Goal: Task Accomplishment & Management: Manage account settings

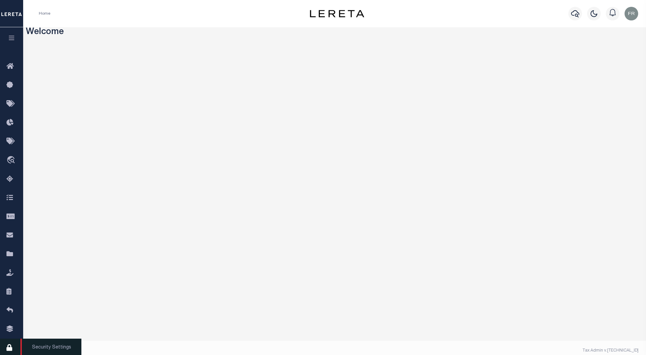
click at [11, 349] on icon at bounding box center [11, 348] width 11 height 9
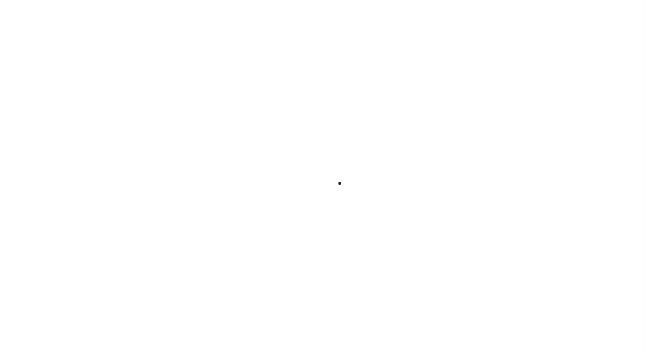
select select "100"
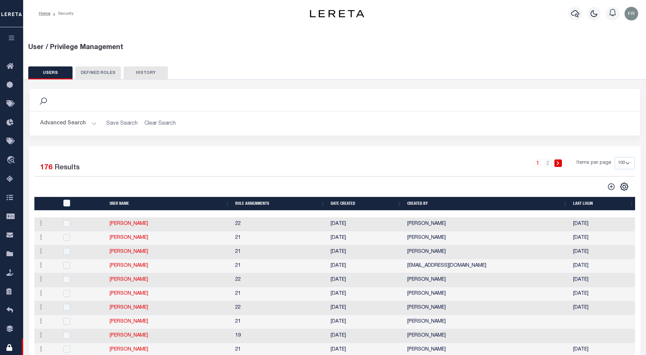
click at [93, 123] on button "Advanced Search" at bounding box center [68, 123] width 57 height 13
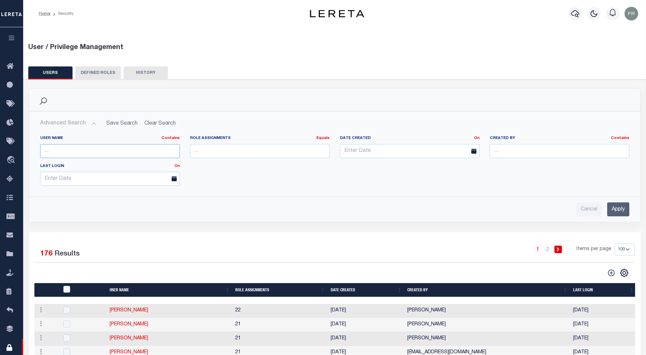
click at [68, 150] on input "text" at bounding box center [110, 151] width 140 height 14
type input "melissa"
click at [622, 209] on input "Apply" at bounding box center [618, 209] width 22 height 14
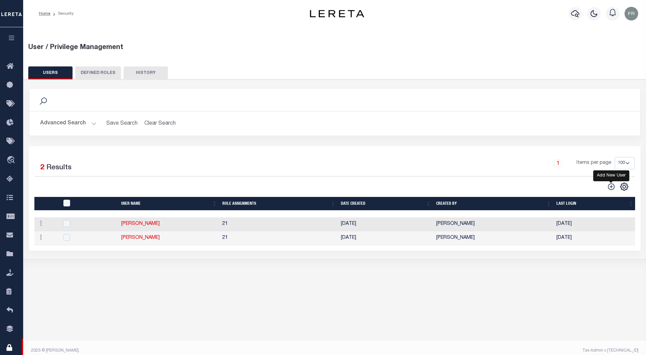
click at [612, 186] on icon "" at bounding box center [611, 186] width 9 height 9
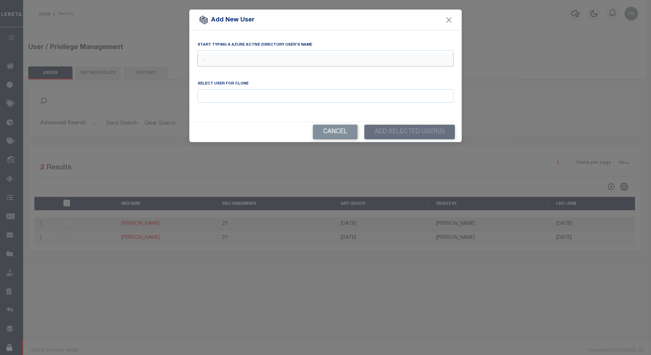
click at [217, 59] on input "text" at bounding box center [326, 59] width 256 height 13
type input "cook"
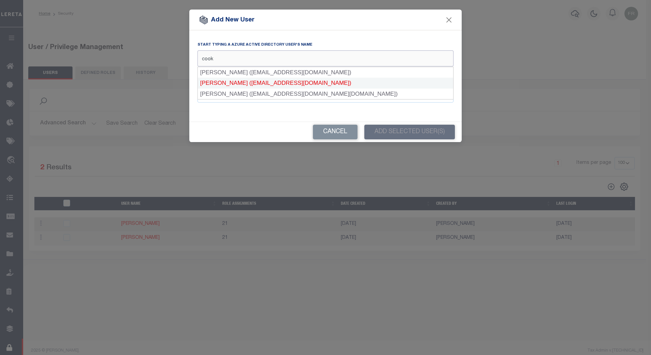
click at [225, 80] on div "Cook, Natalie (ncook@lereta.net)" at bounding box center [326, 83] width 256 height 11
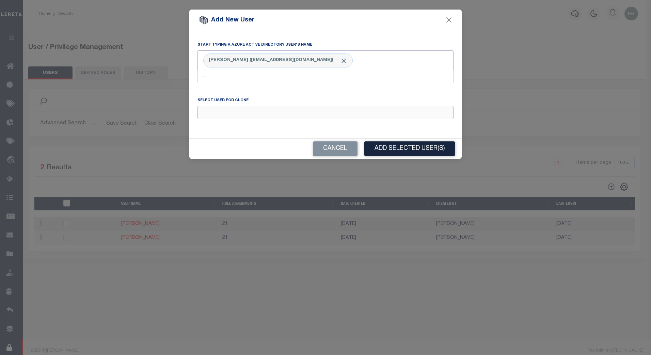
click at [219, 111] on input "Email" at bounding box center [326, 112] width 256 height 13
click at [226, 124] on div "Fink Melissa" at bounding box center [326, 125] width 256 height 11
type input "Fink Melissa"
click at [401, 149] on button "Add Selected User(s)" at bounding box center [410, 148] width 91 height 15
